Goal: Transaction & Acquisition: Download file/media

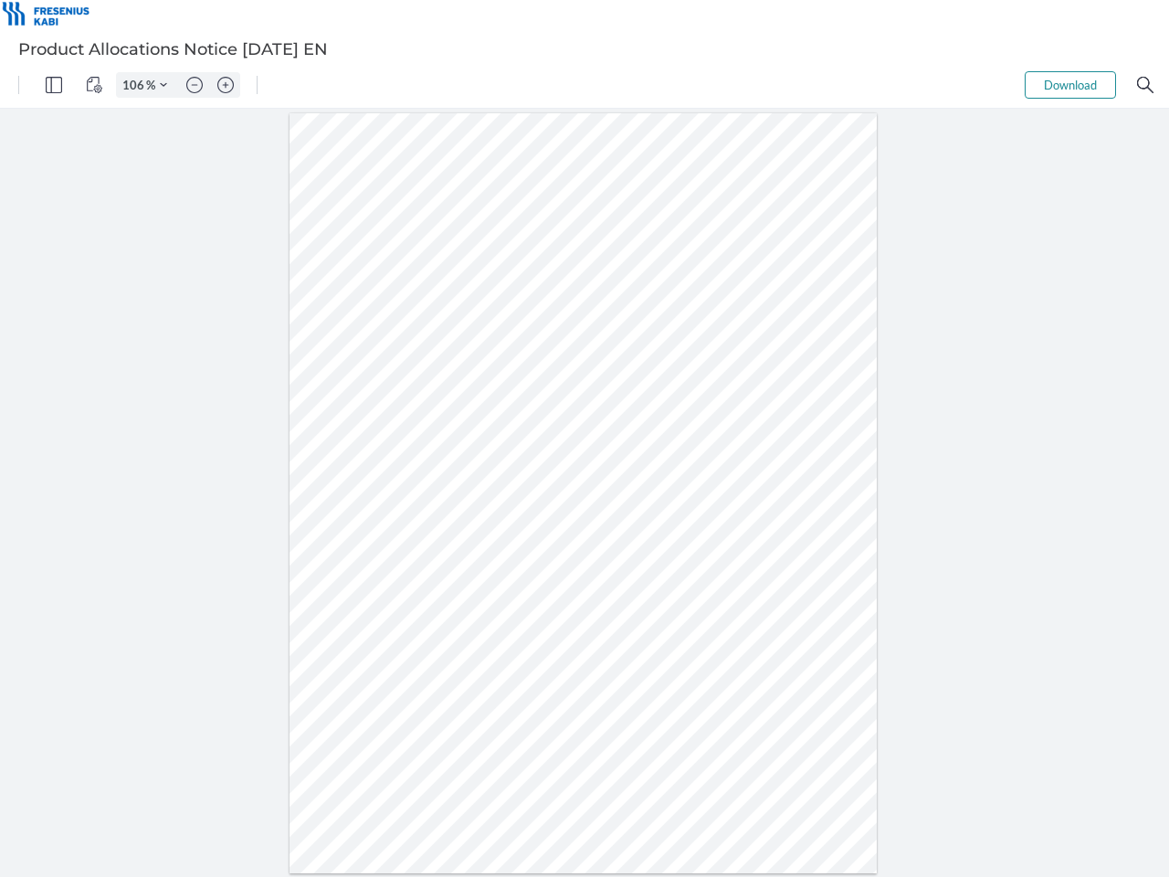
click at [54, 85] on img "Panel" at bounding box center [54, 85] width 16 height 16
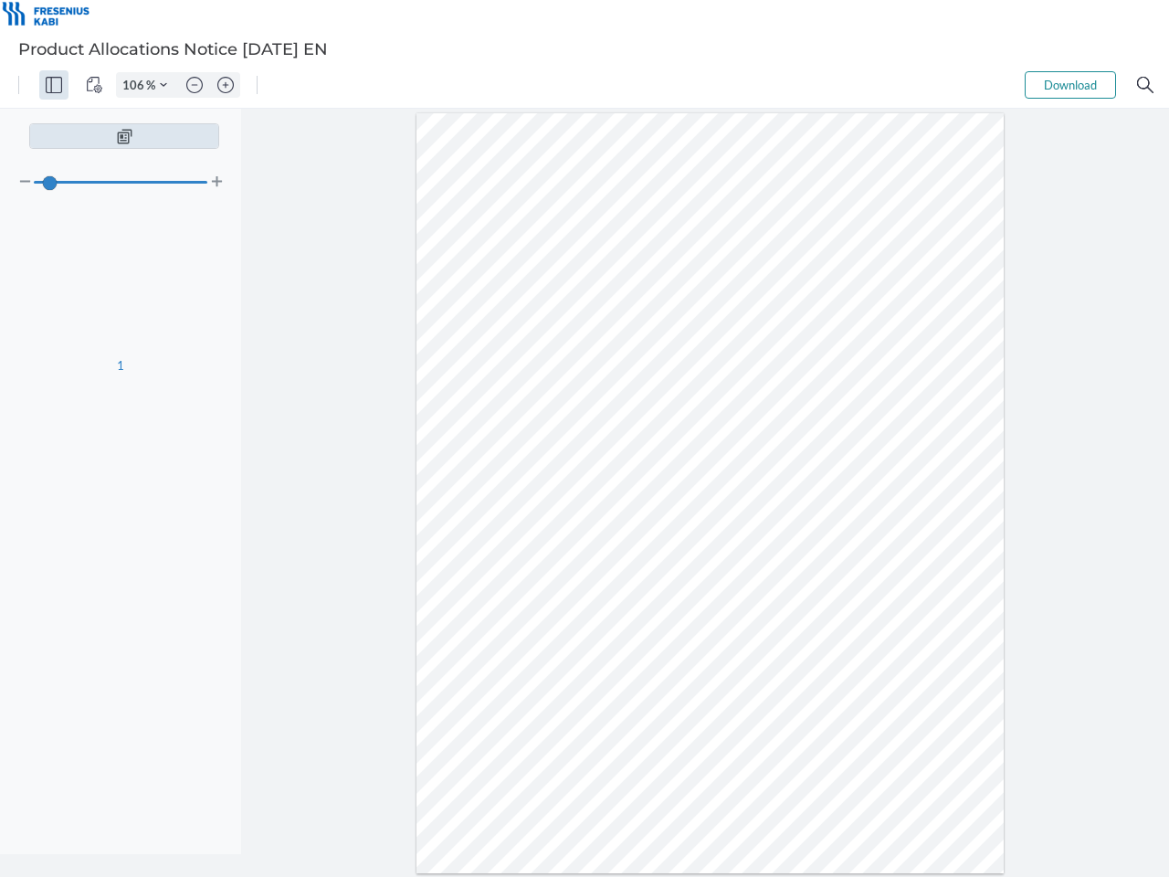
click at [94, 85] on img "View Controls" at bounding box center [94, 85] width 16 height 16
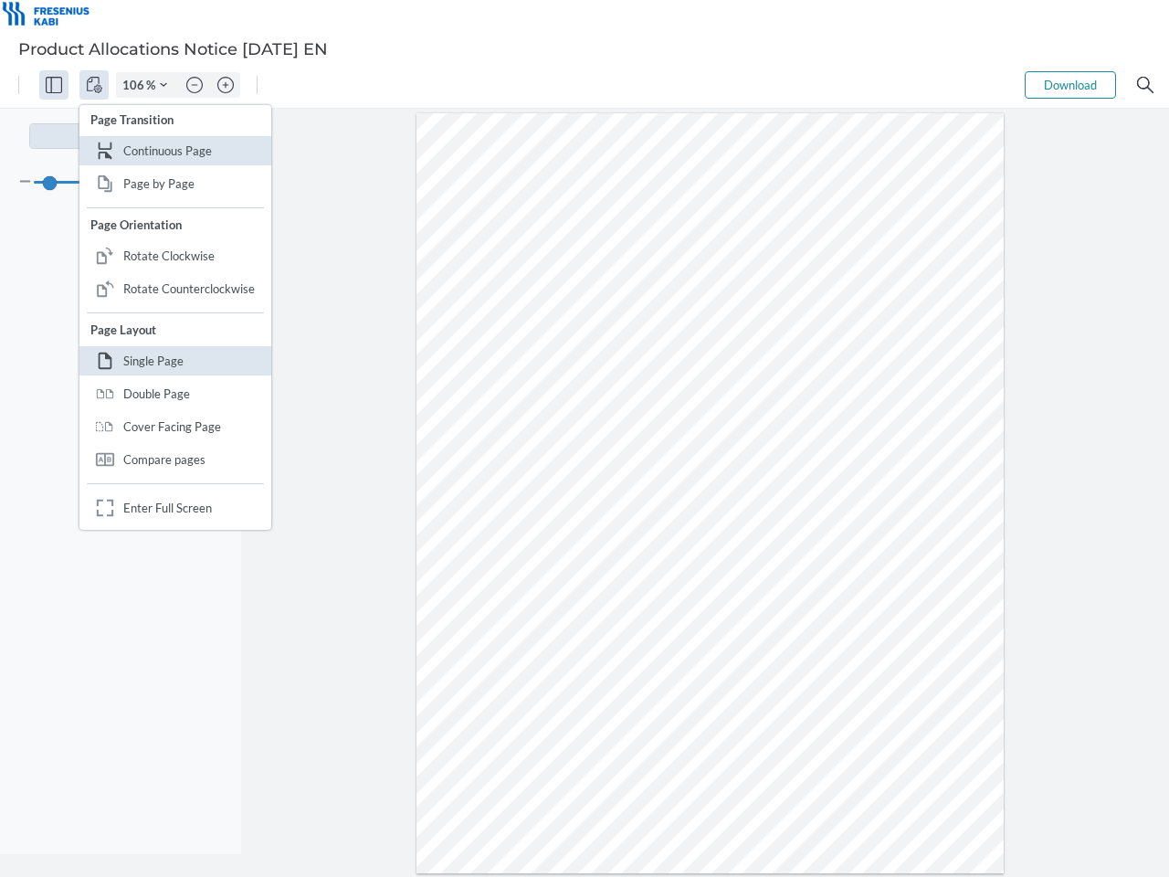
click at [136, 85] on input "106" at bounding box center [131, 85] width 29 height 16
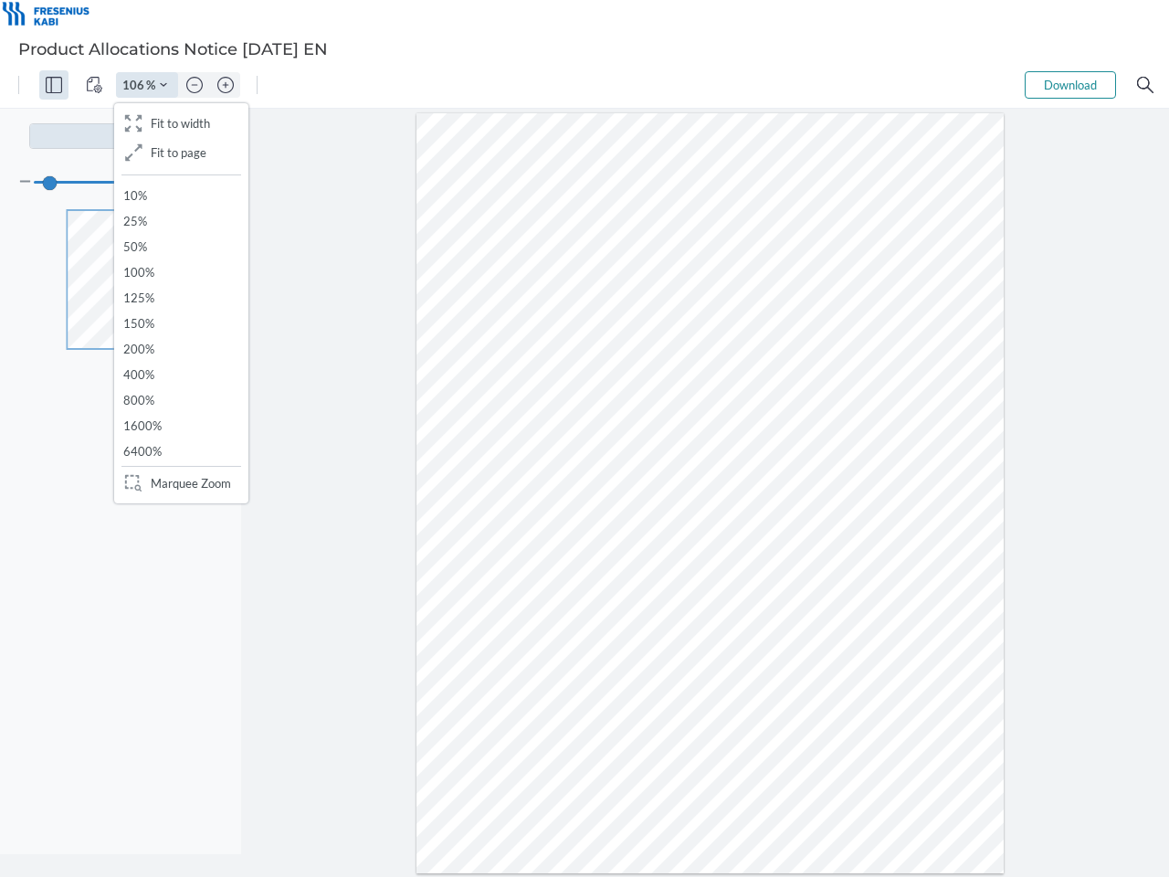
click at [163, 85] on img "Zoom Controls" at bounding box center [163, 84] width 7 height 7
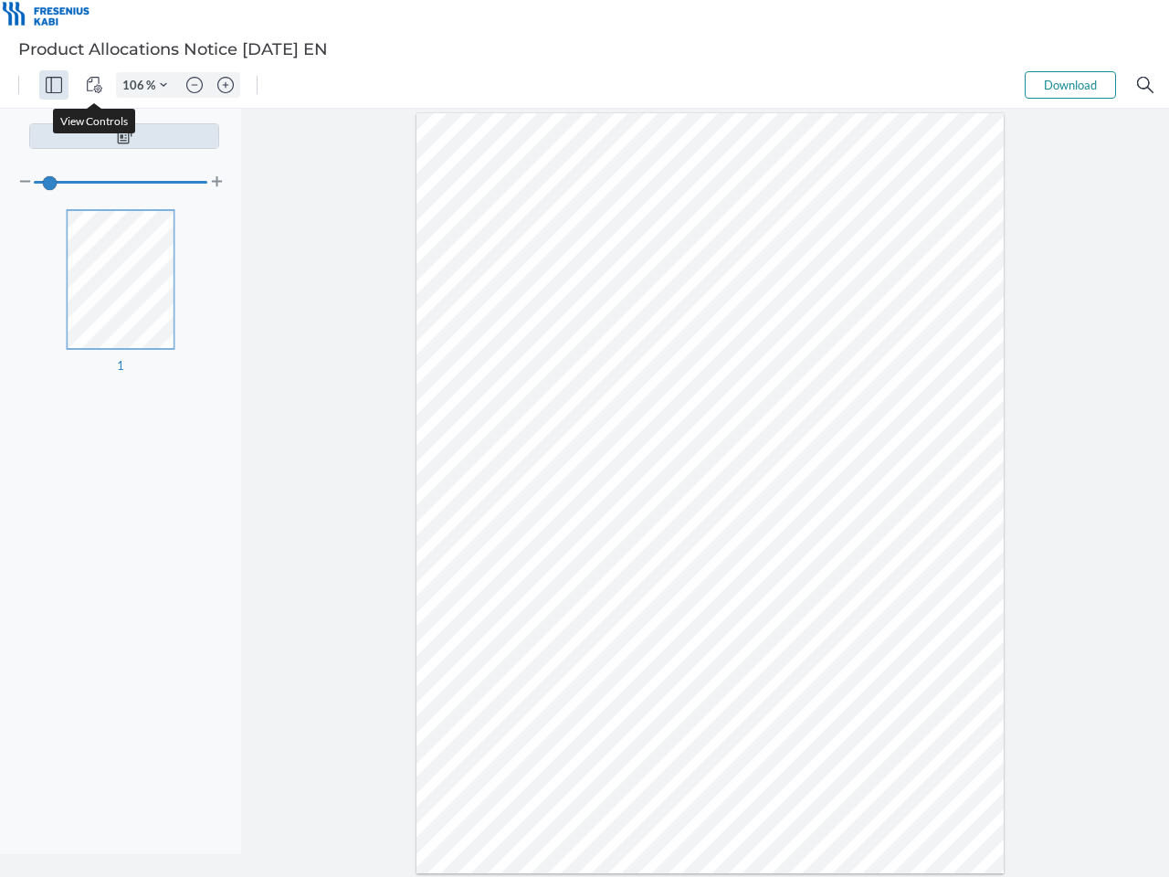
click at [195, 85] on img "Zoom out" at bounding box center [194, 85] width 16 height 16
click at [226, 85] on img "Zoom in" at bounding box center [225, 85] width 16 height 16
type input "106"
click at [1070, 85] on button "Download" at bounding box center [1070, 84] width 91 height 27
click at [1145, 85] on img "Search" at bounding box center [1145, 85] width 16 height 16
